Goal: Use online tool/utility: Utilize a website feature to perform a specific function

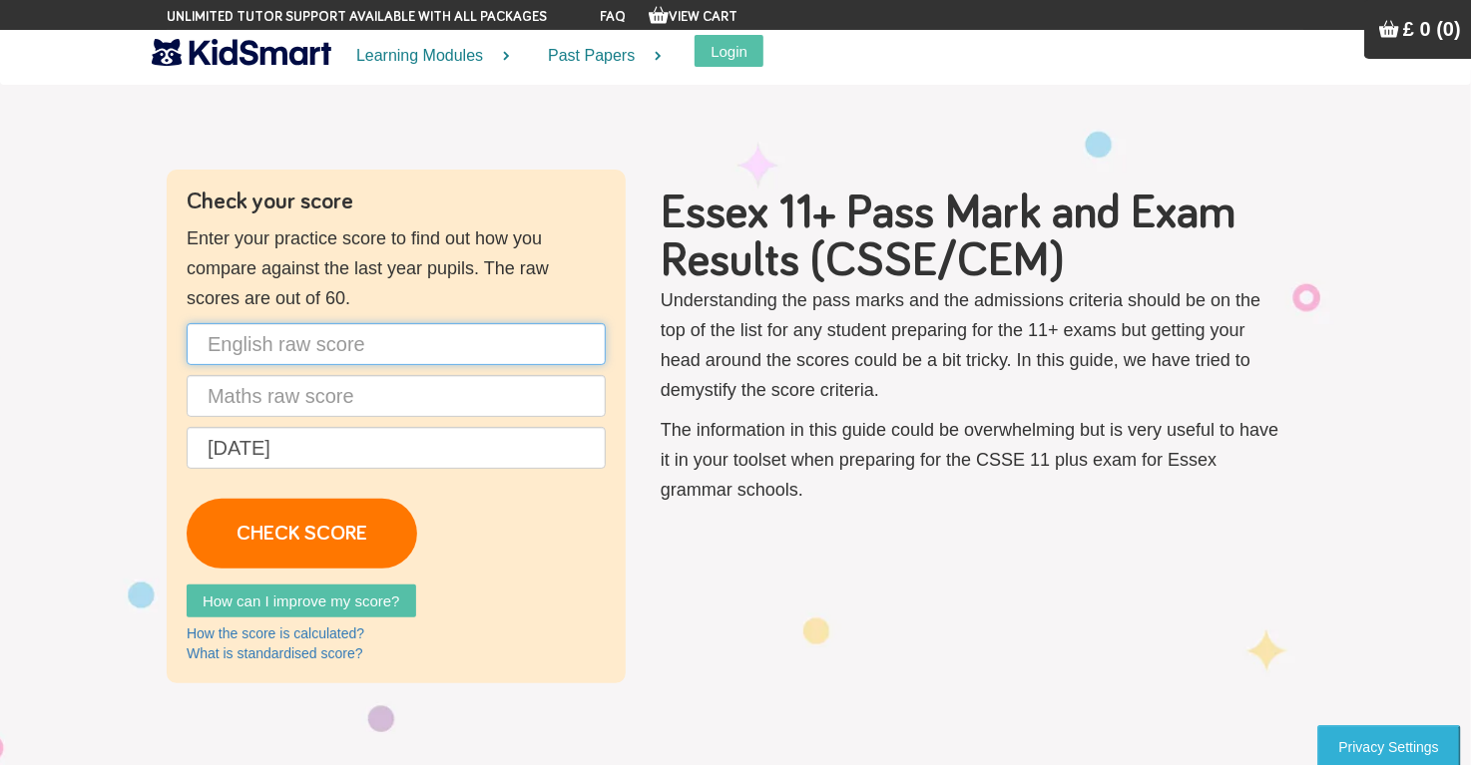
click at [315, 330] on input "text" at bounding box center [396, 344] width 419 height 42
type input "33"
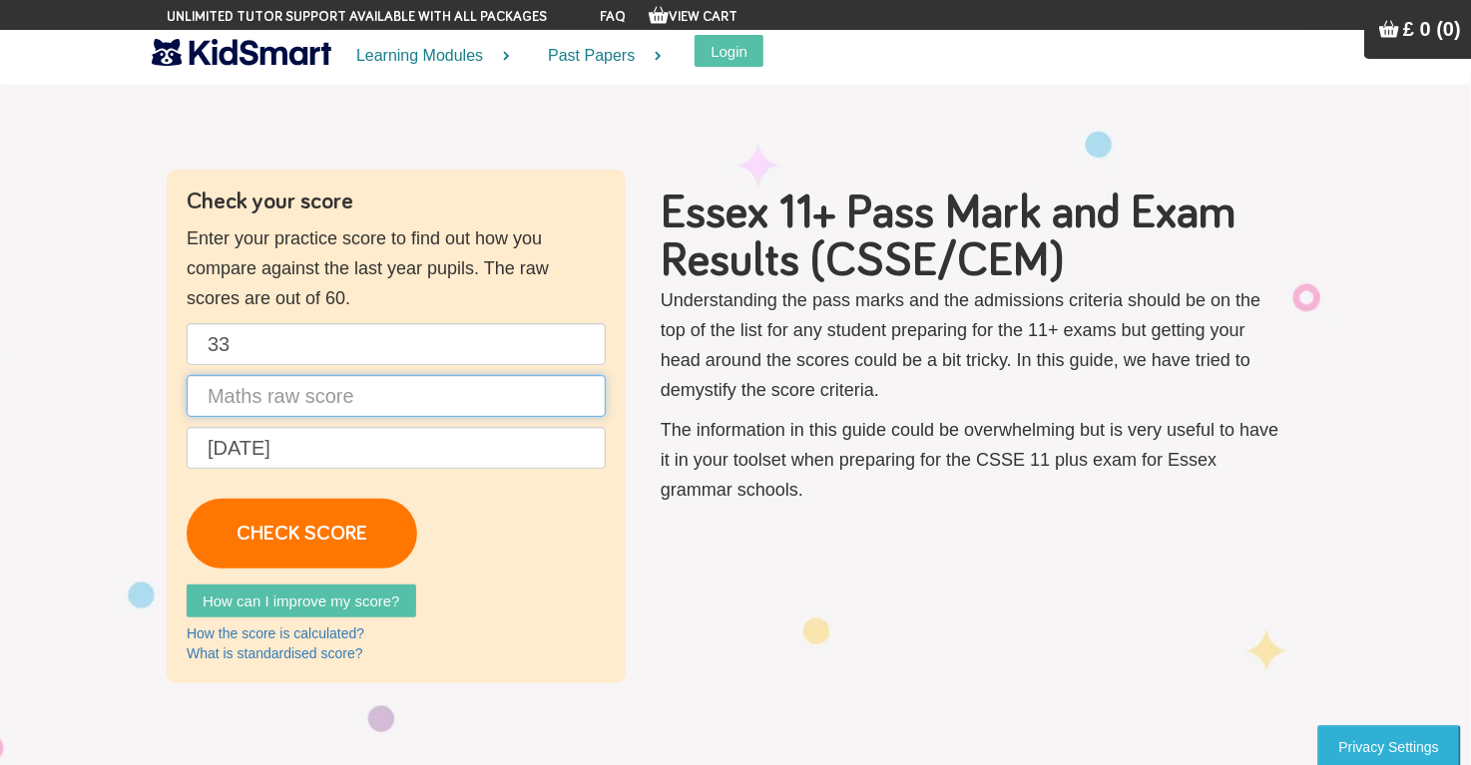
click at [296, 391] on input "text" at bounding box center [396, 396] width 419 height 42
type input "40"
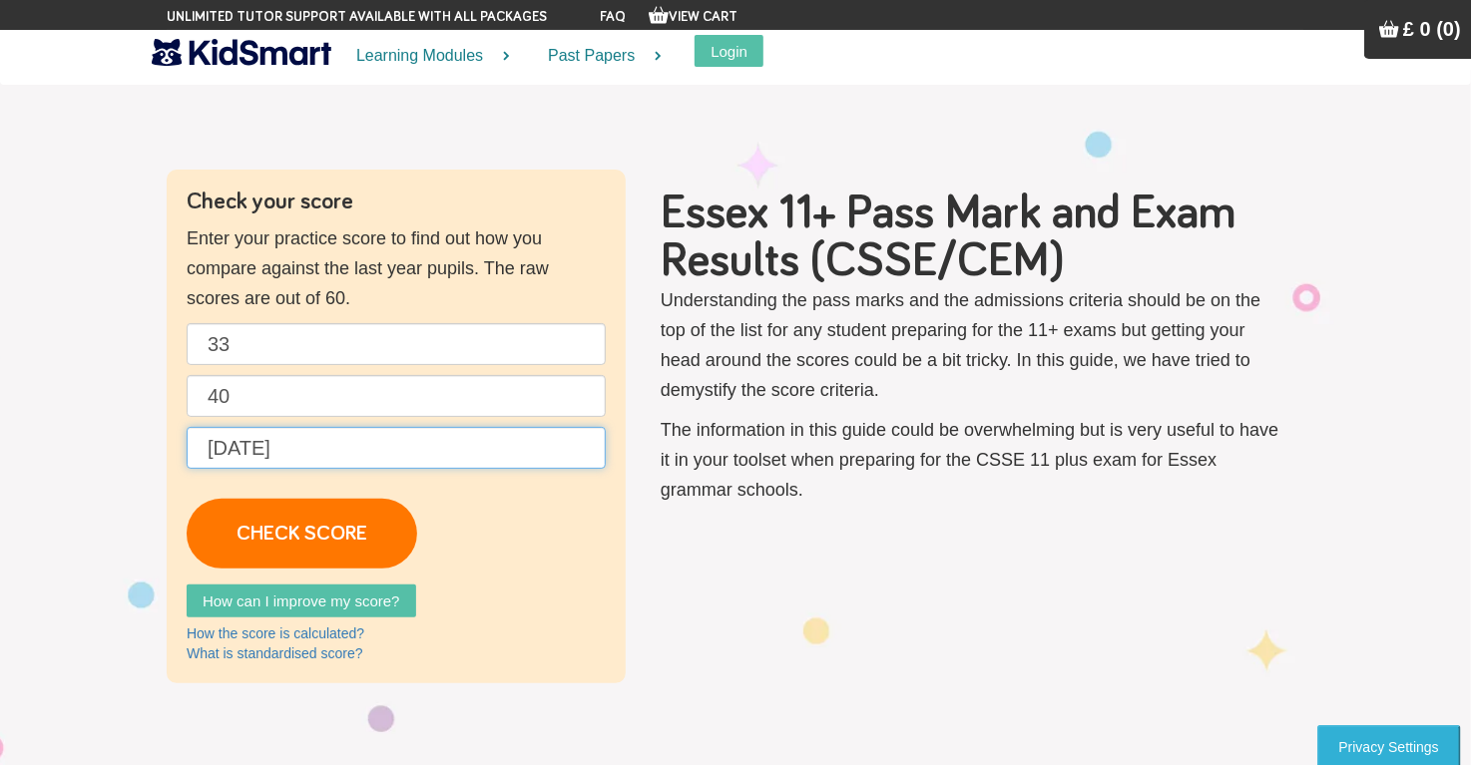
click at [315, 454] on input "[DATE]" at bounding box center [396, 448] width 419 height 42
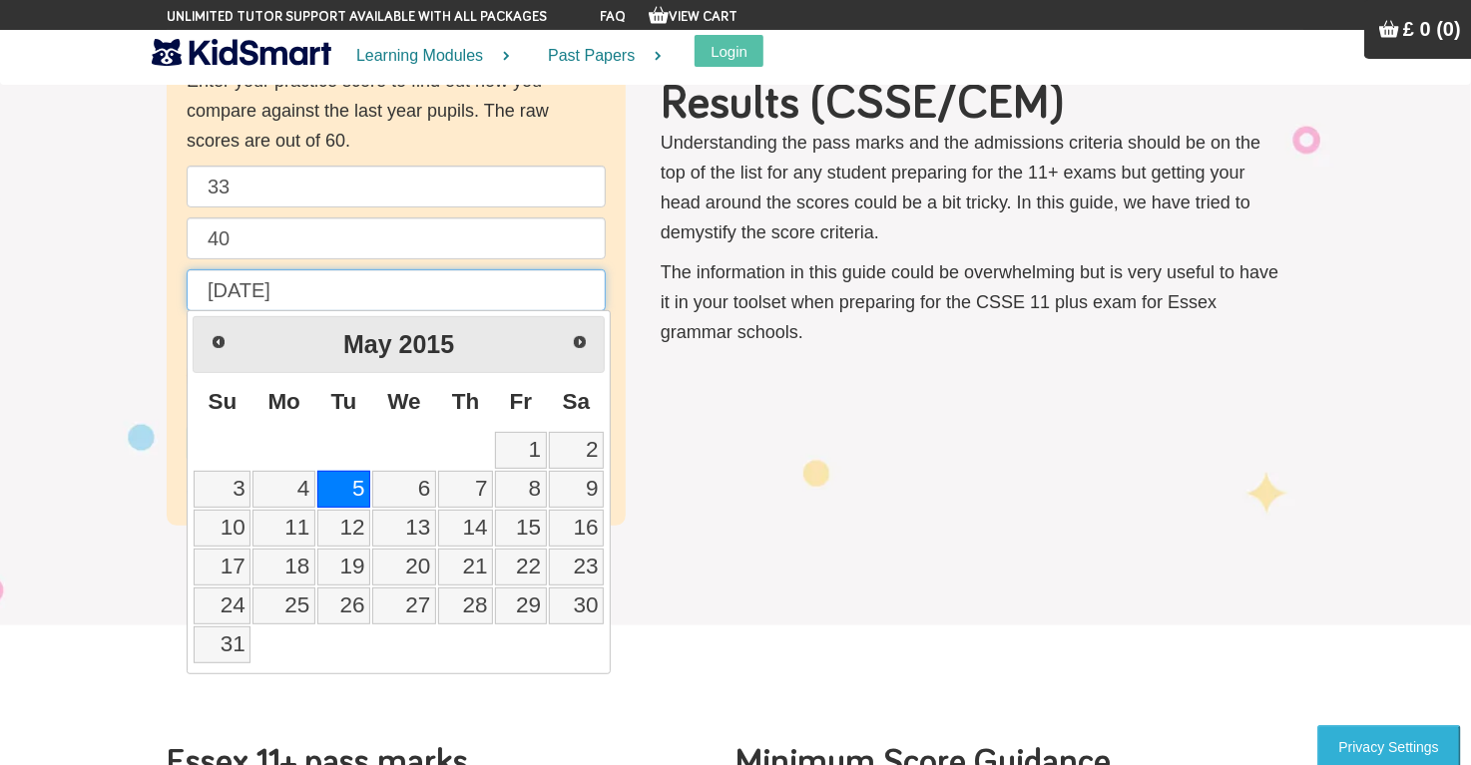
scroll to position [160, 0]
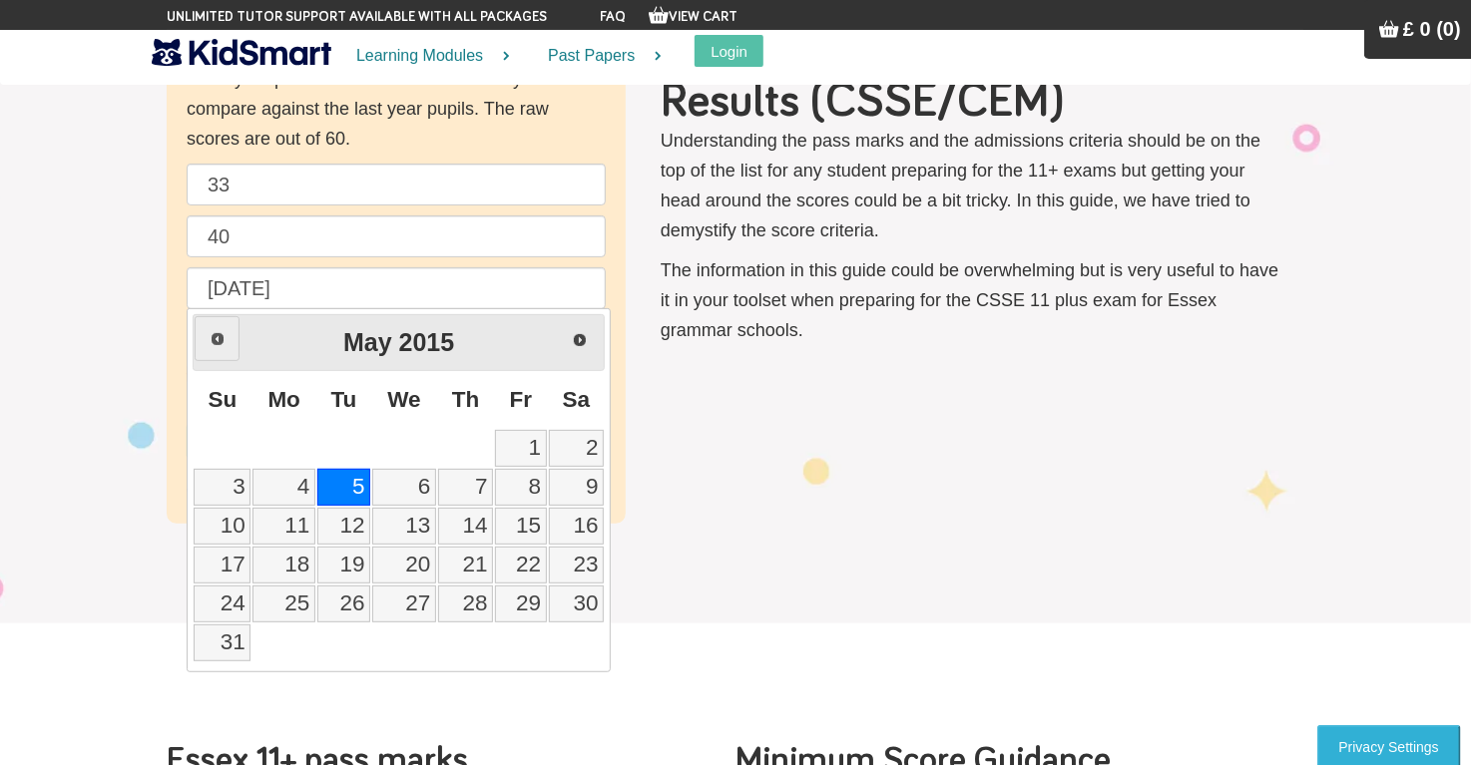
click at [216, 335] on span "Prev" at bounding box center [218, 339] width 16 height 16
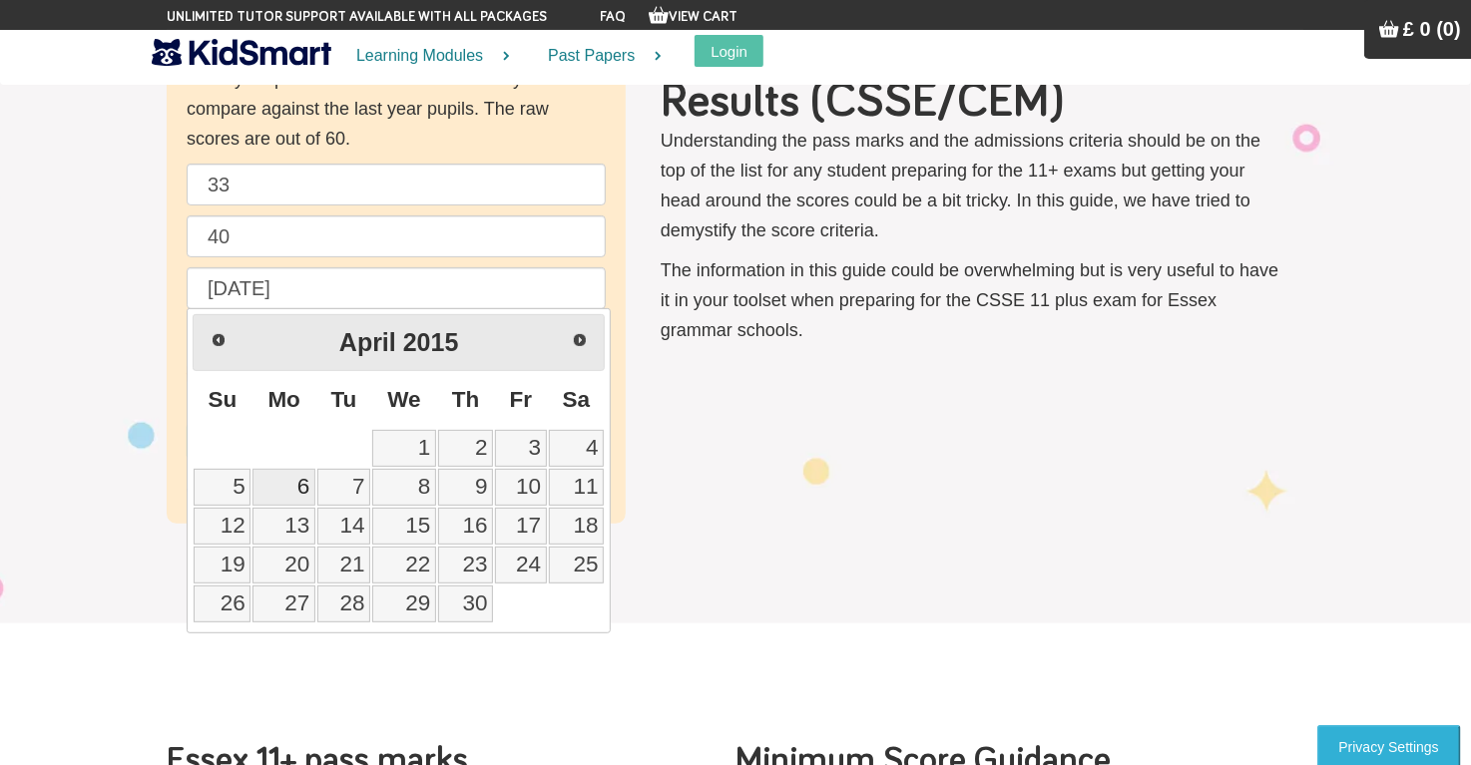
click at [282, 475] on link "6" at bounding box center [283, 487] width 63 height 37
type input "[DATE]"
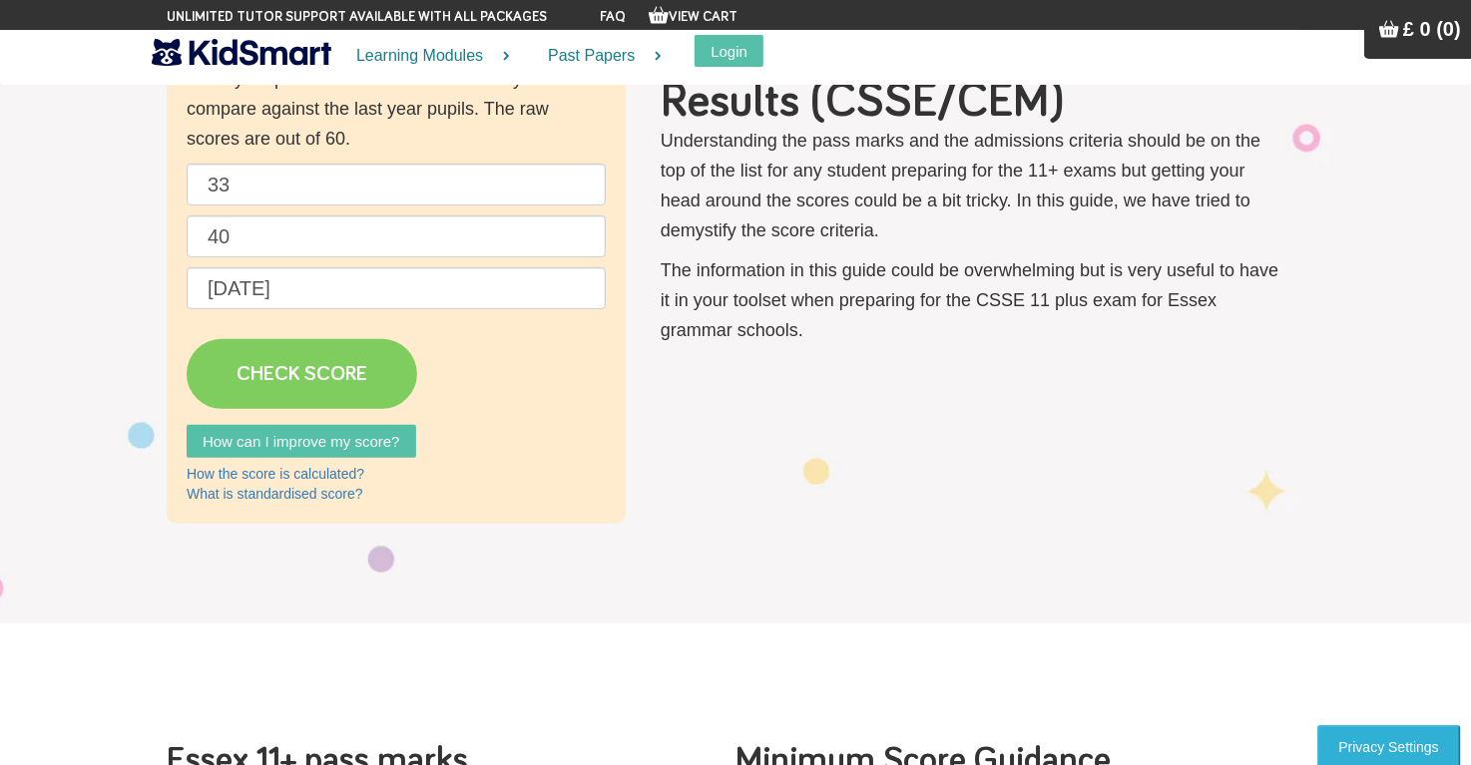
click at [328, 369] on link "CHECK SCORE" at bounding box center [302, 374] width 231 height 70
